Goal: Navigation & Orientation: Understand site structure

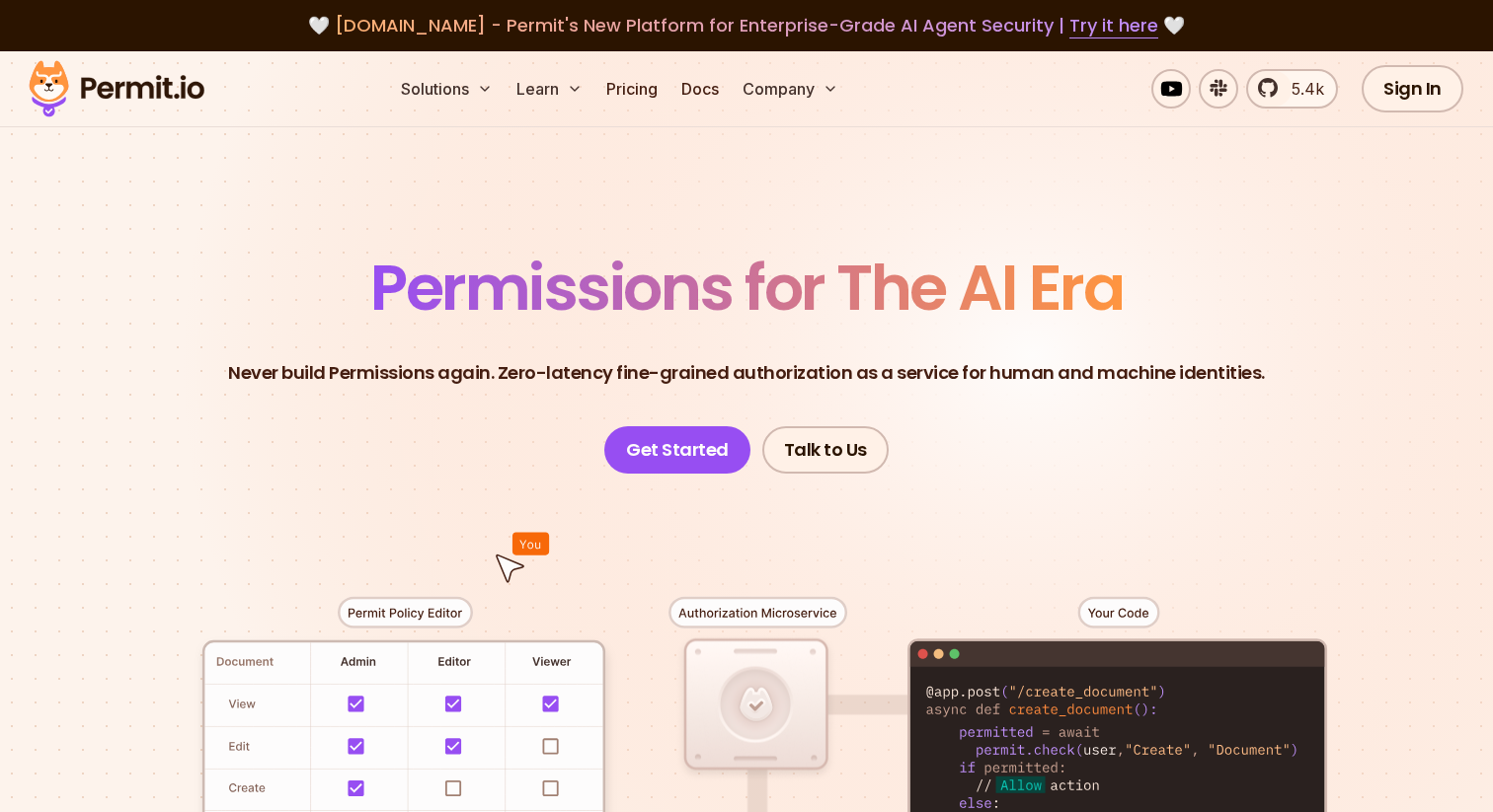
click at [1056, 440] on header "Permissions for The AI Era Never build Permissions again. Zero-latency fine-gra…" at bounding box center [746, 365] width 1382 height 217
click at [1405, 84] on link "Sign In" at bounding box center [1412, 89] width 101 height 48
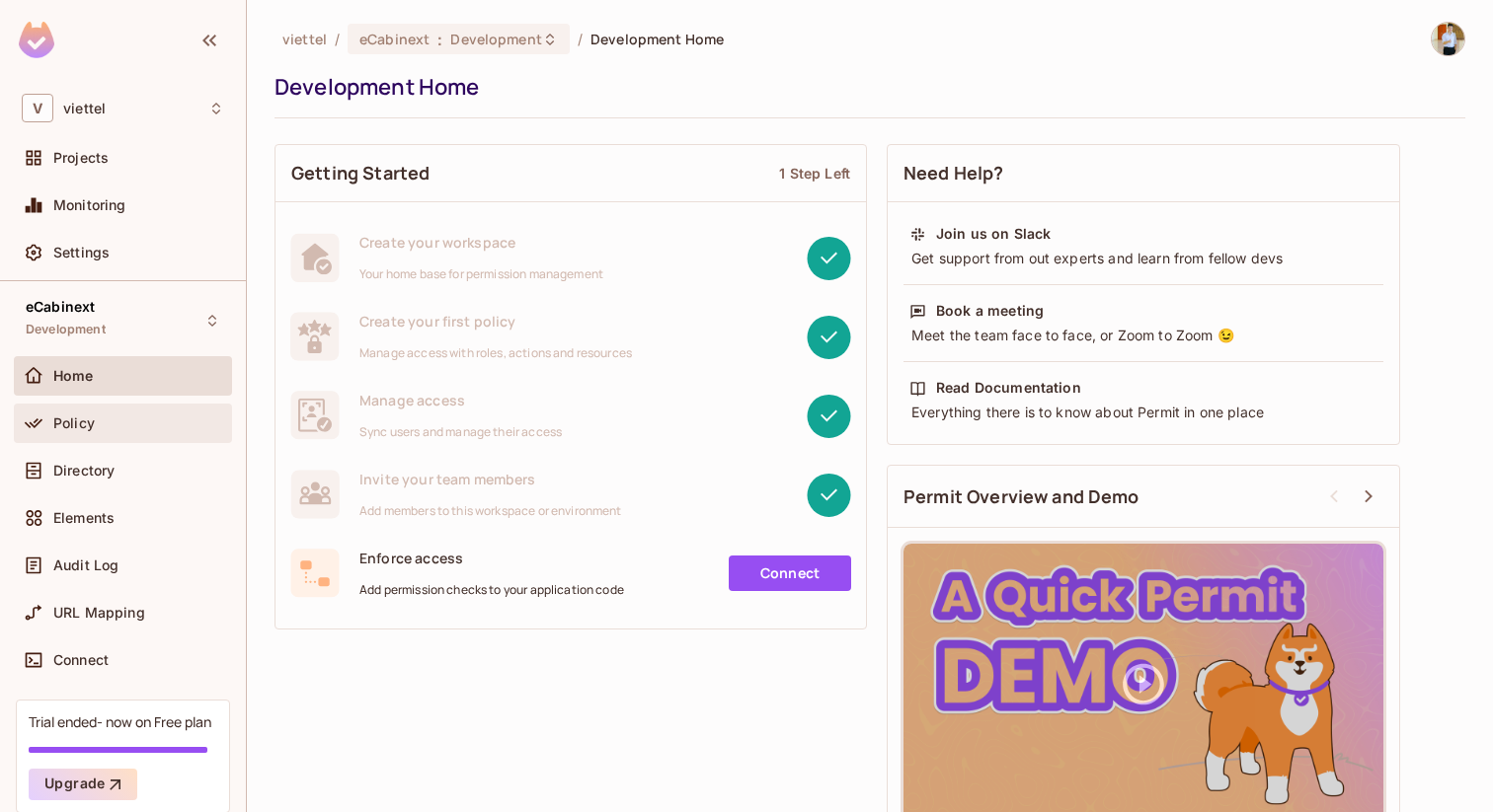
click at [154, 429] on div "Policy" at bounding box center [139, 423] width 171 height 16
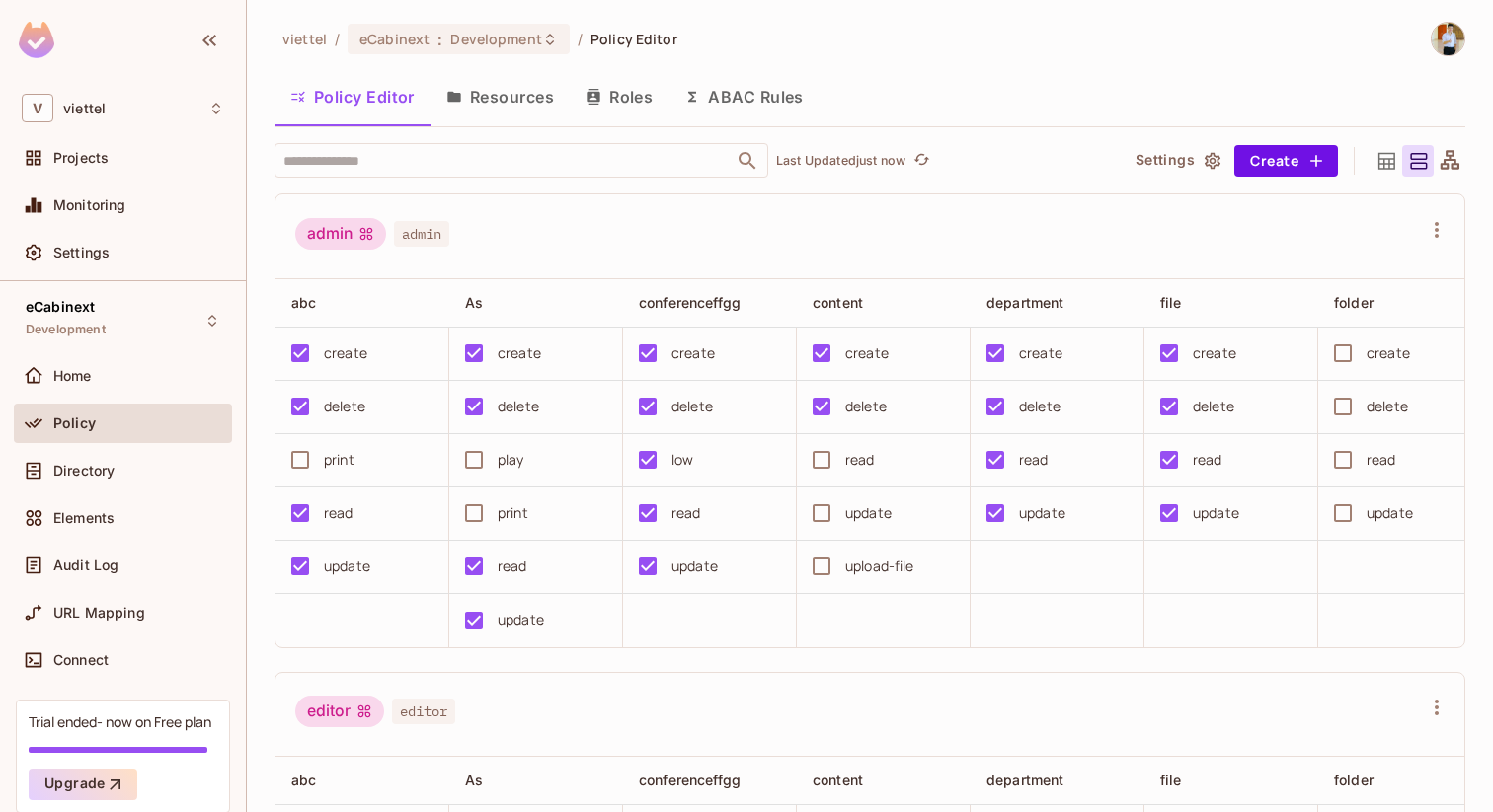
click at [1128, 89] on div "Policy Editor Resources Roles ABAC Rules" at bounding box center [870, 97] width 1190 height 50
click at [997, 64] on div "viettel / eCabinext : Development / Policy Editor Policy Editor Resources Roles…" at bounding box center [870, 417] width 1190 height 791
click at [775, 96] on button "ABAC Rules" at bounding box center [744, 97] width 151 height 50
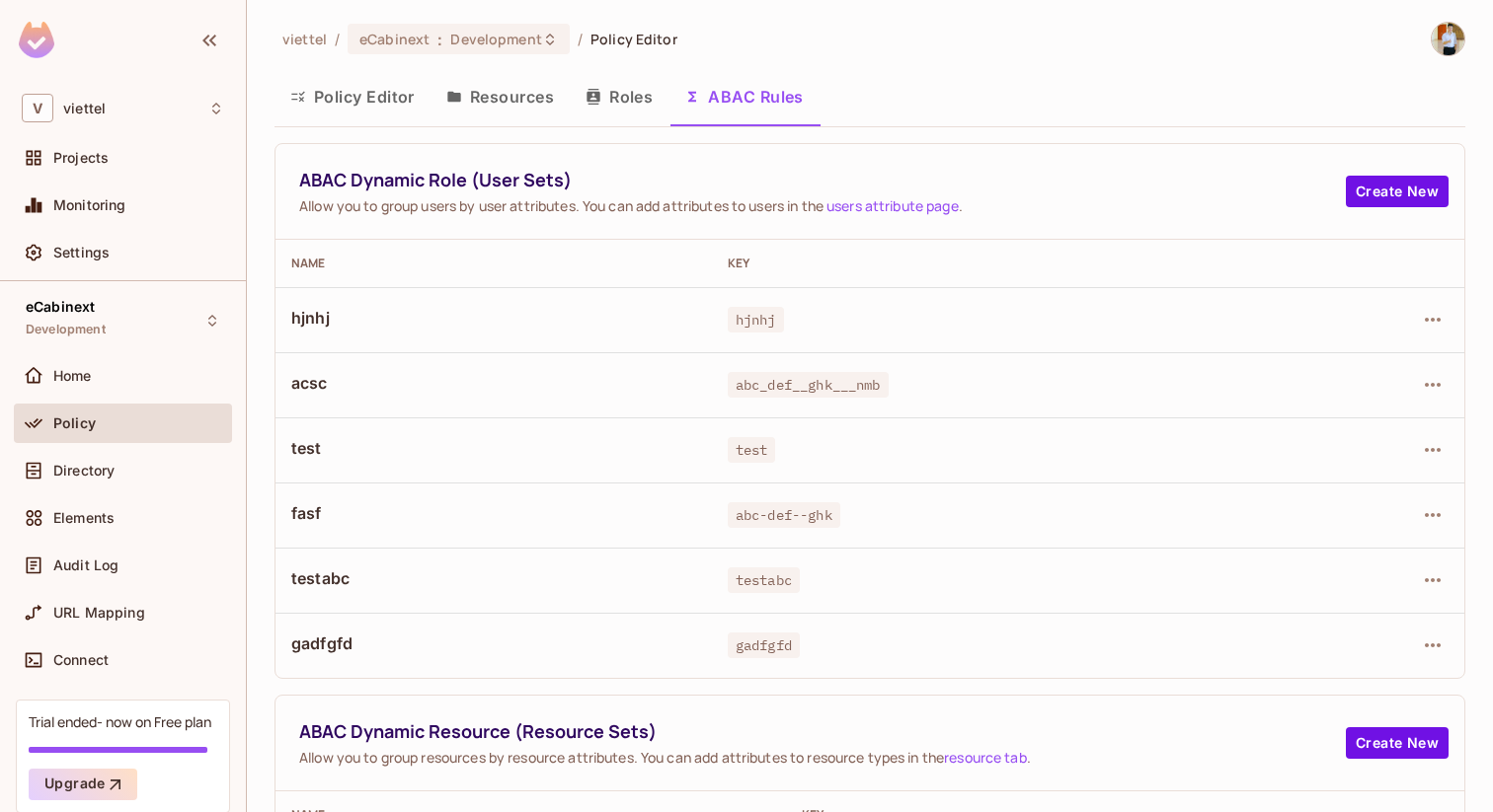
click at [402, 96] on button "Policy Editor" at bounding box center [352, 97] width 156 height 50
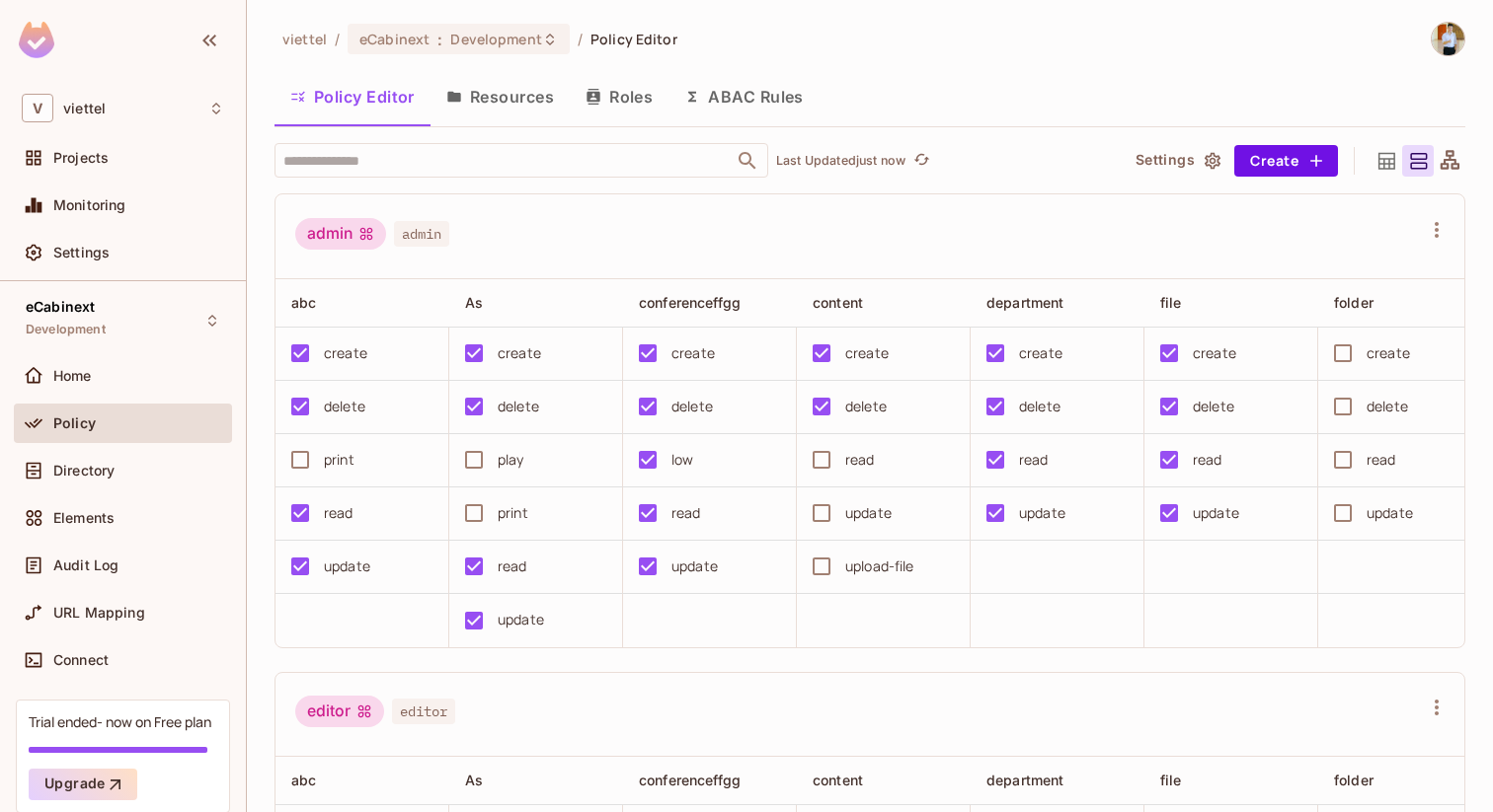
click at [1449, 164] on icon at bounding box center [1449, 161] width 25 height 25
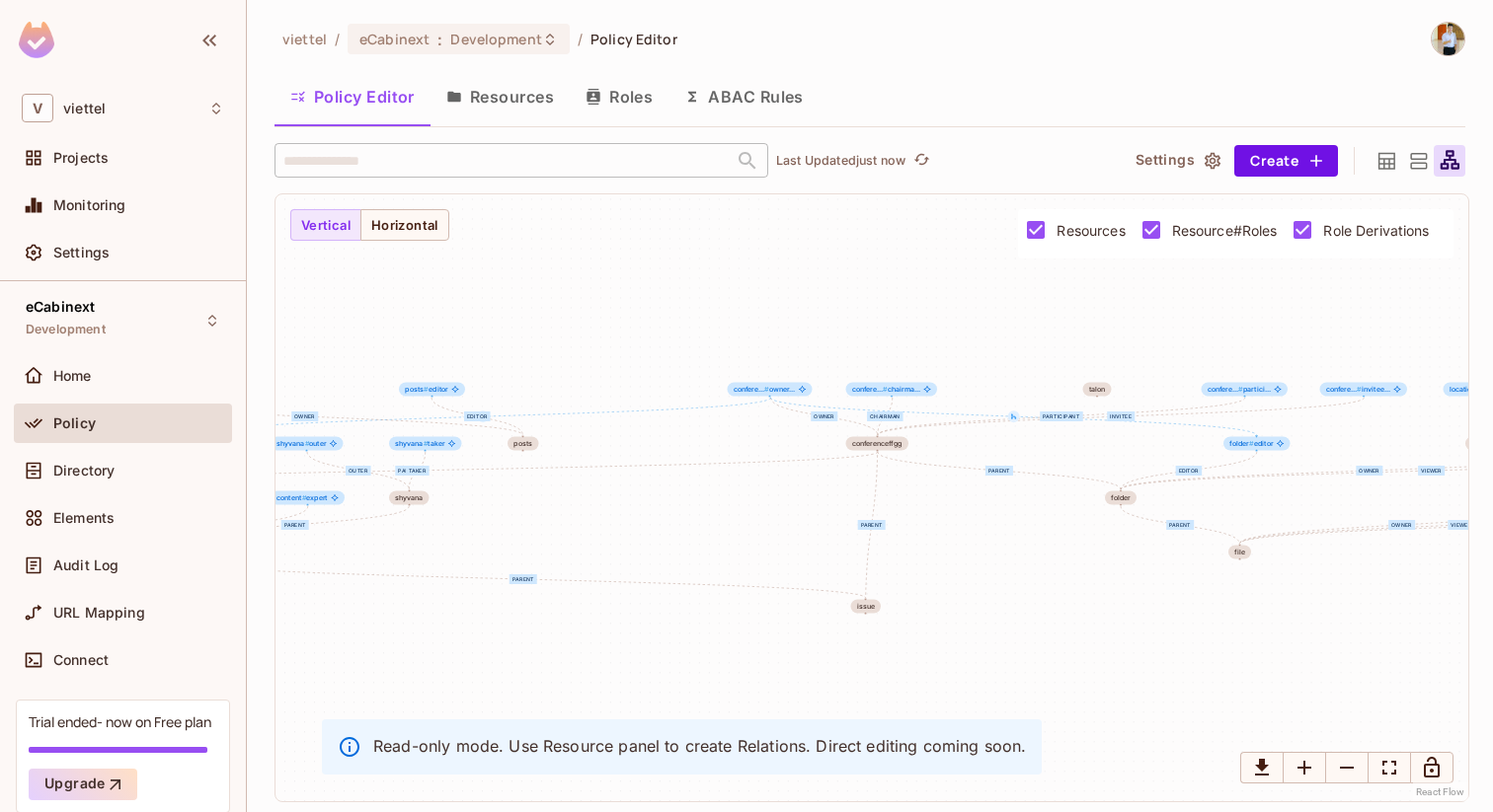
click at [1408, 165] on icon at bounding box center [1418, 161] width 25 height 25
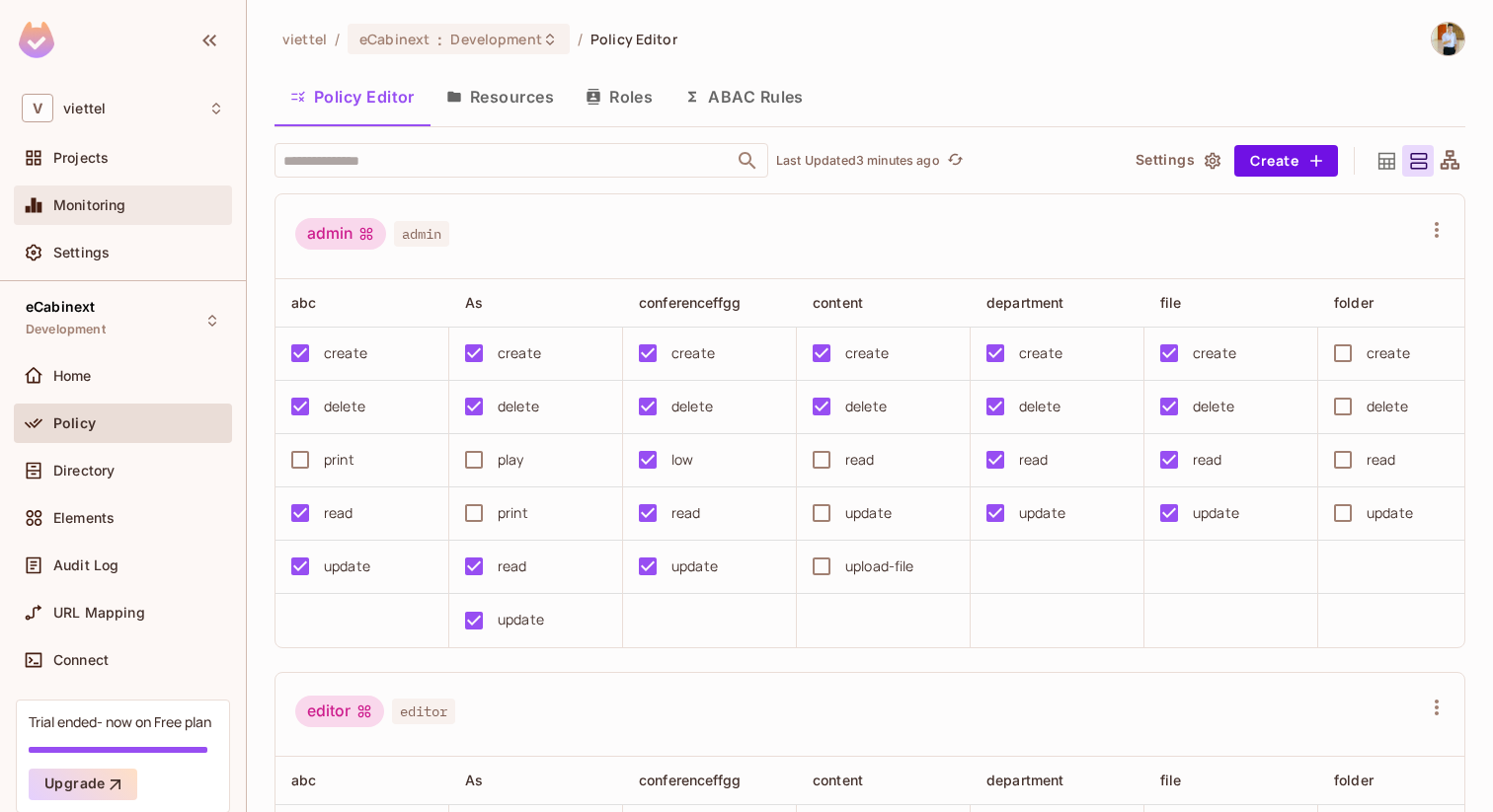
click at [92, 197] on span "Monitoring" at bounding box center [90, 205] width 73 height 16
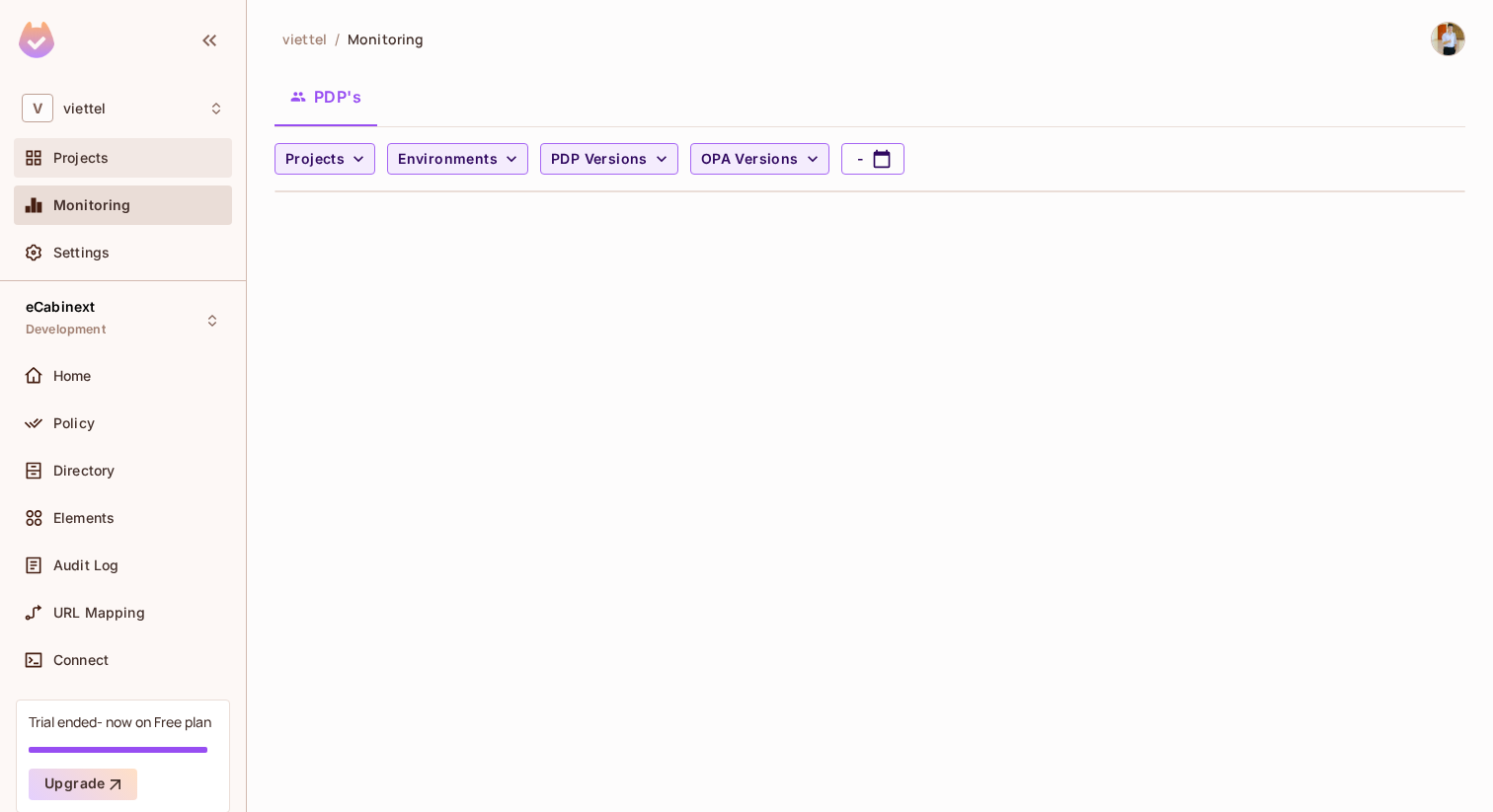
click at [138, 167] on div "Projects" at bounding box center [123, 158] width 202 height 24
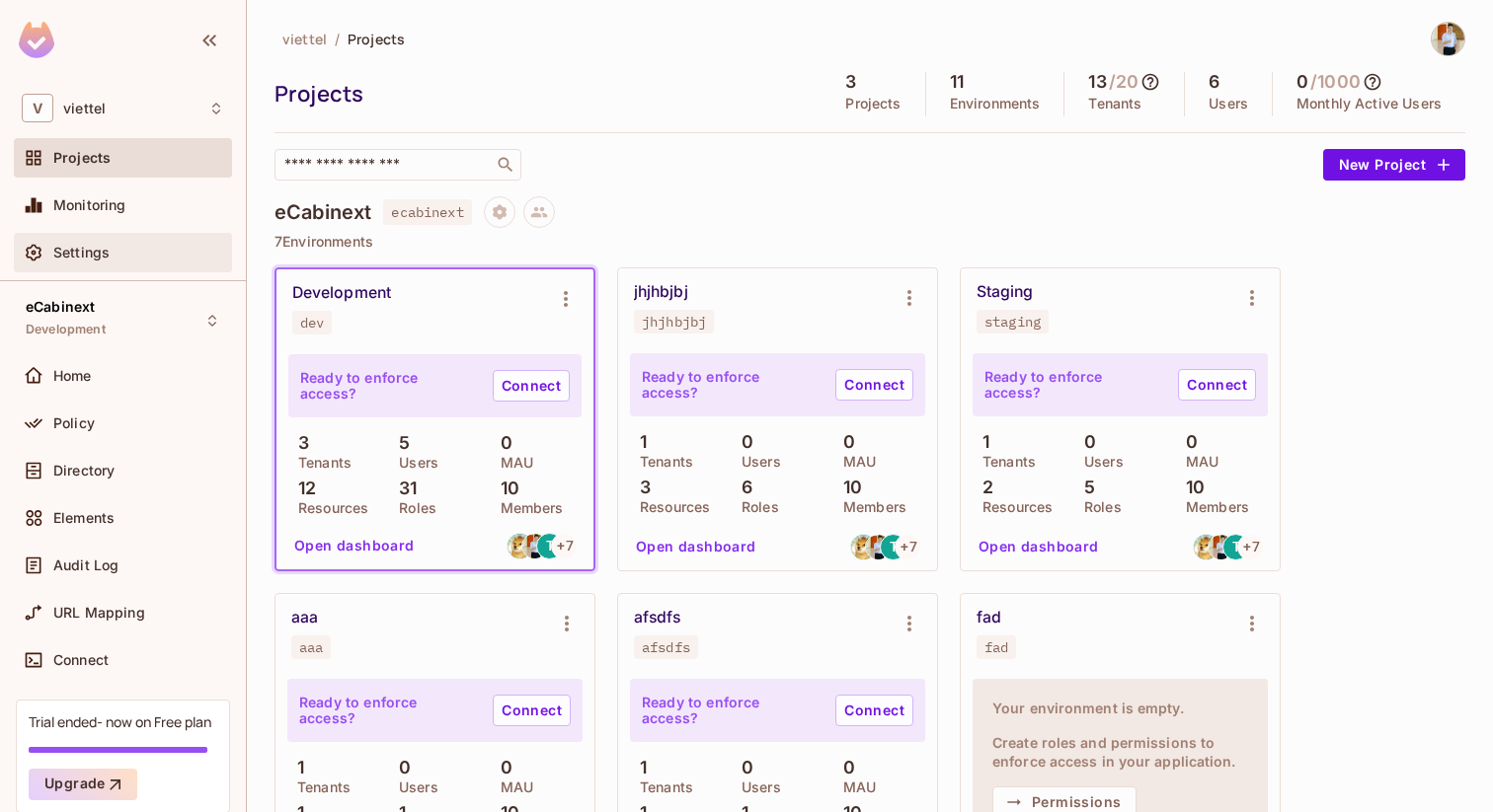
click at [118, 246] on div "Settings" at bounding box center [139, 253] width 171 height 16
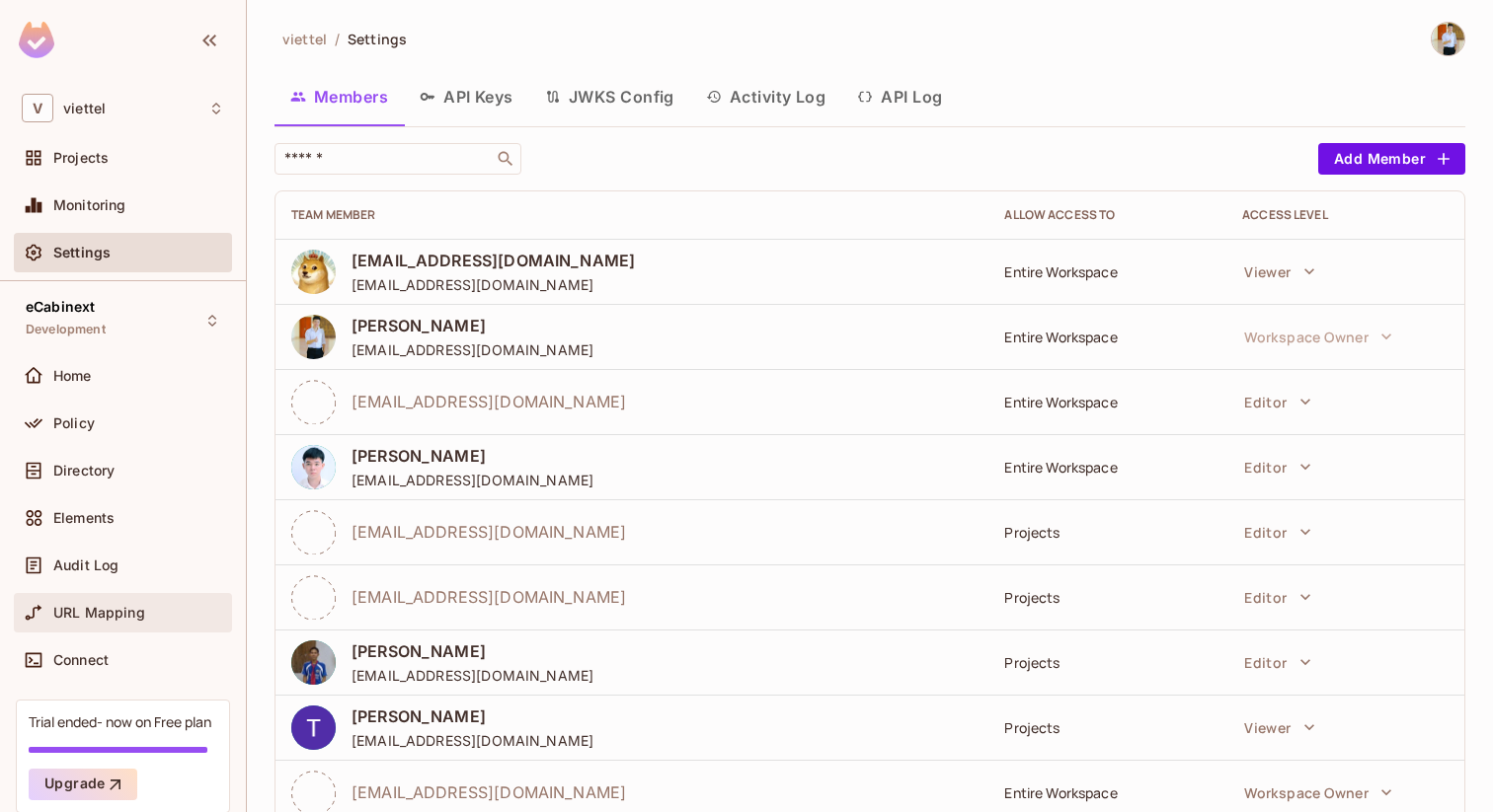
click at [103, 603] on div "URL Mapping" at bounding box center [123, 613] width 202 height 24
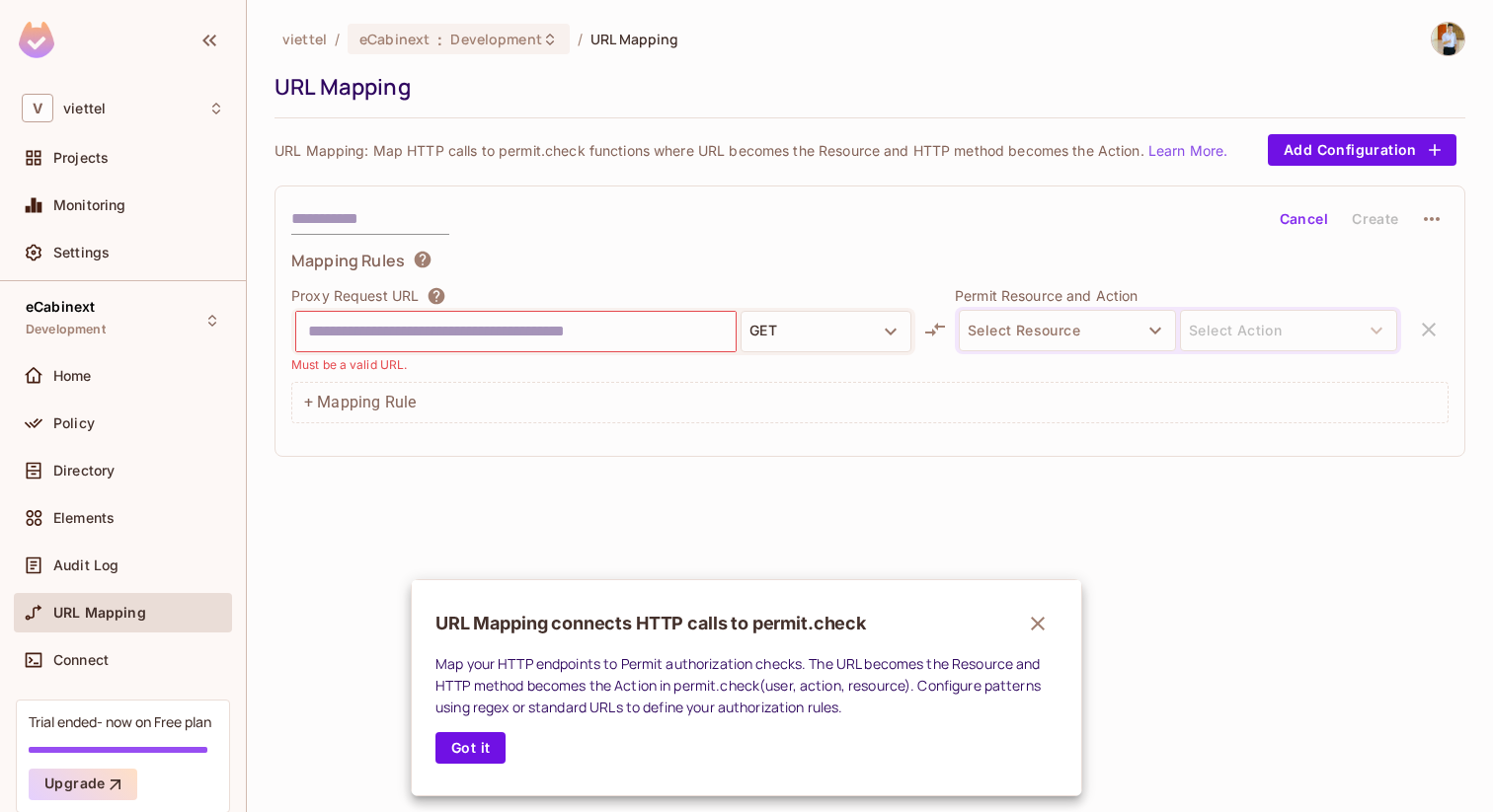
click at [86, 375] on div at bounding box center [746, 406] width 1493 height 812
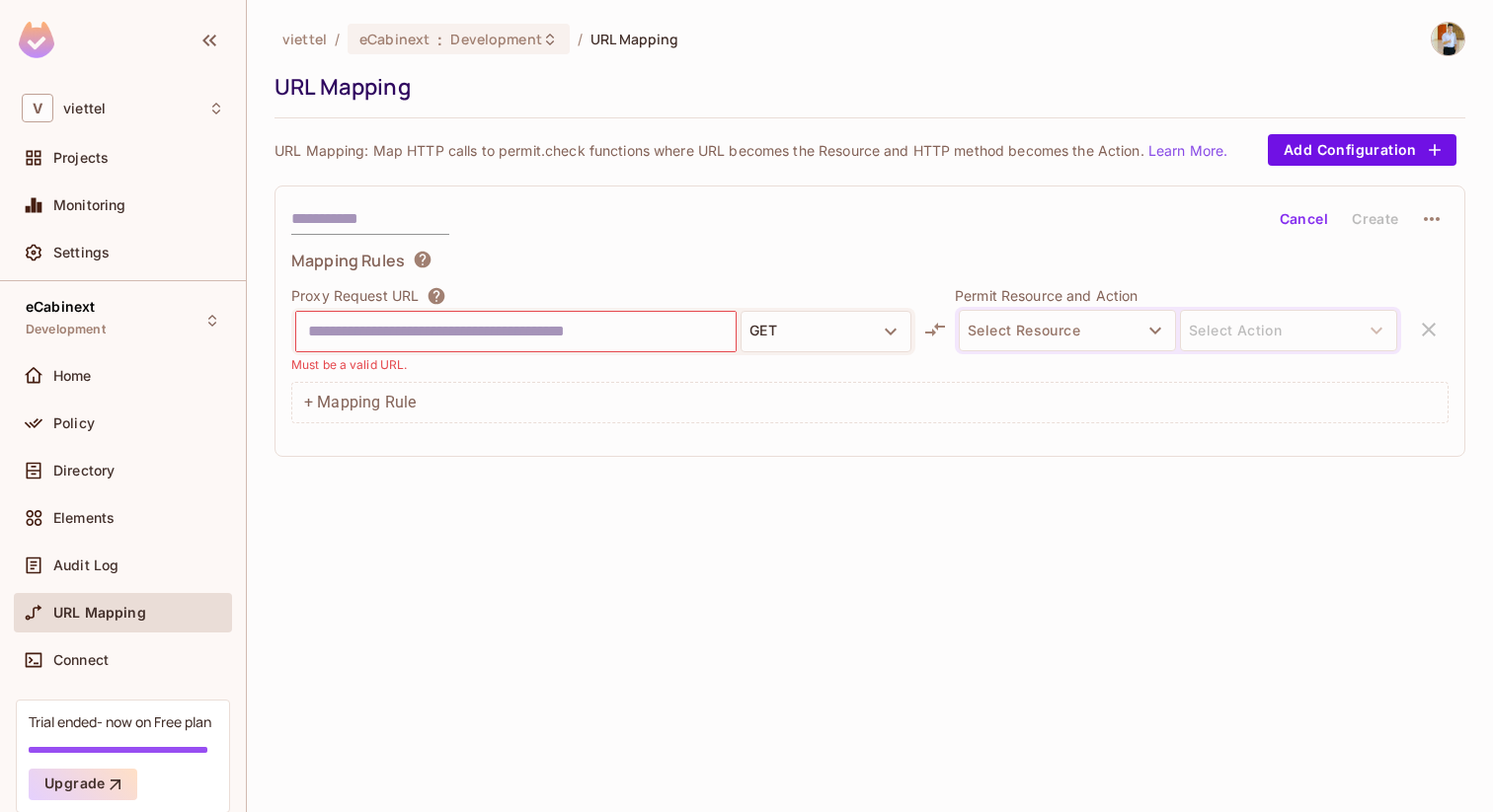
click at [86, 375] on span "Home" at bounding box center [72, 376] width 39 height 16
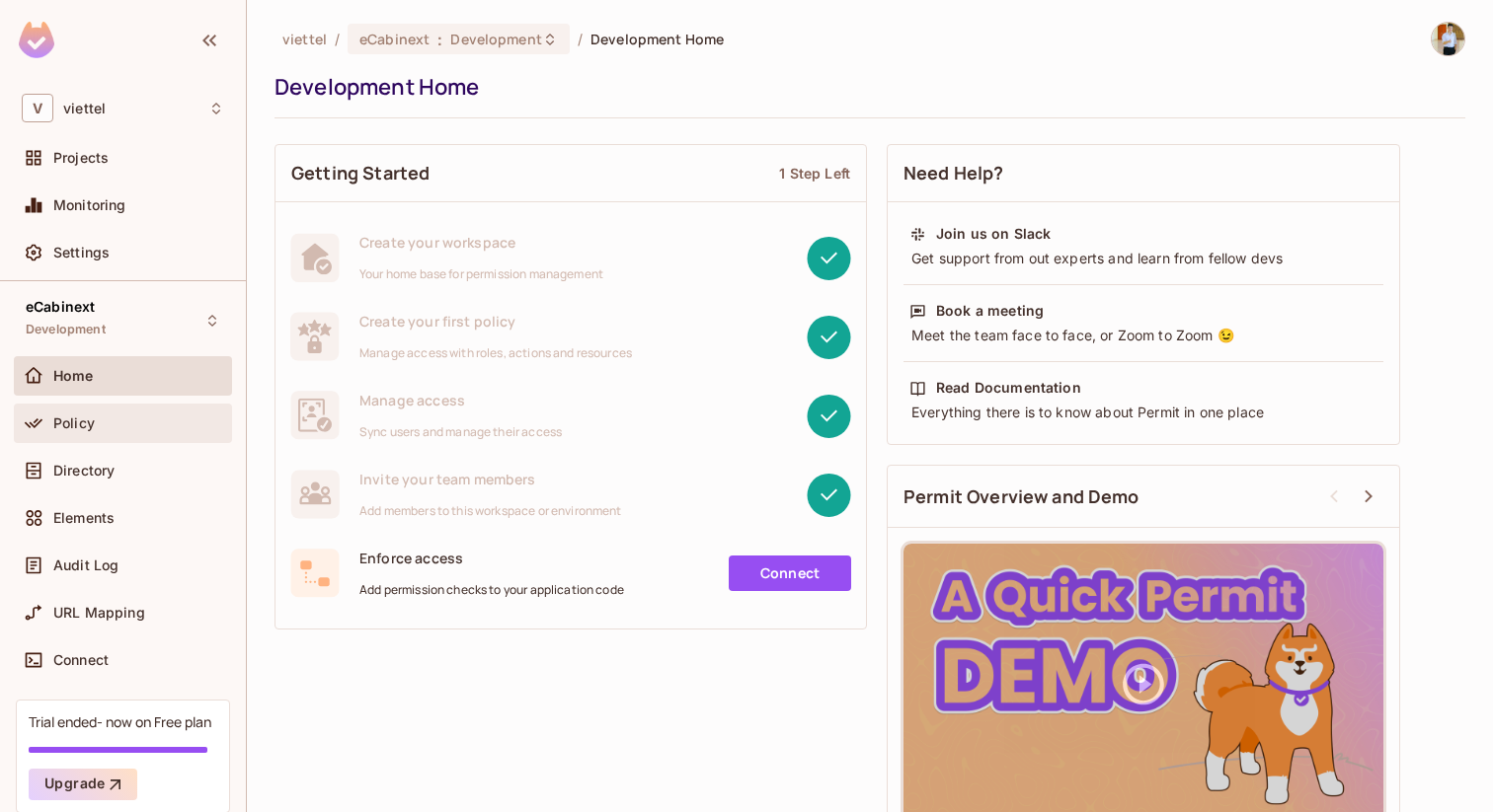
click at [137, 433] on div "Policy" at bounding box center [123, 423] width 202 height 24
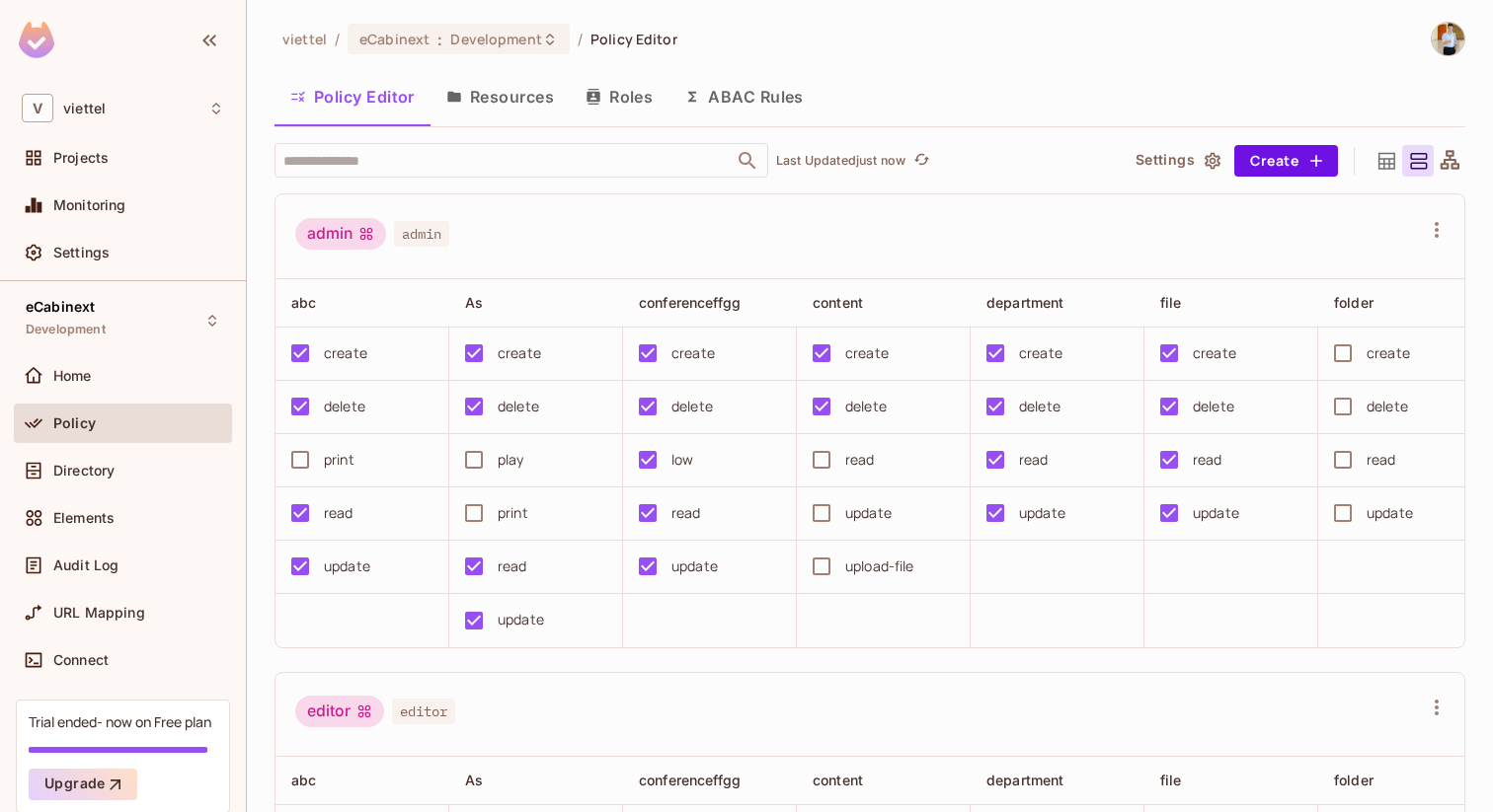
click at [633, 99] on button "Roles" at bounding box center [619, 97] width 99 height 50
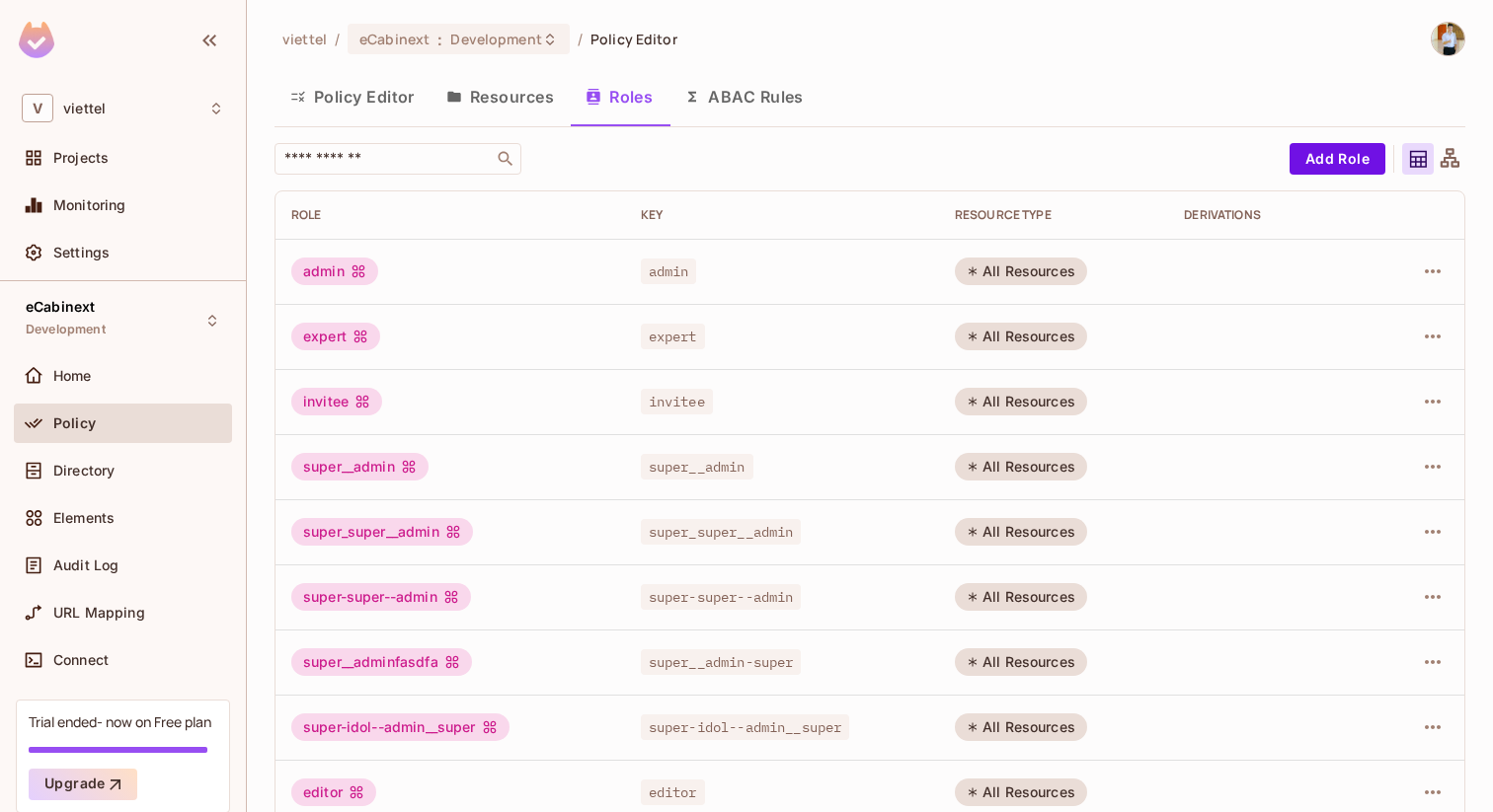
click at [822, 114] on div "Policy Editor Resources Roles ABAC Rules" at bounding box center [870, 97] width 1190 height 50
click at [802, 161] on div "​" at bounding box center [777, 159] width 1005 height 32
